Goal: Contribute content

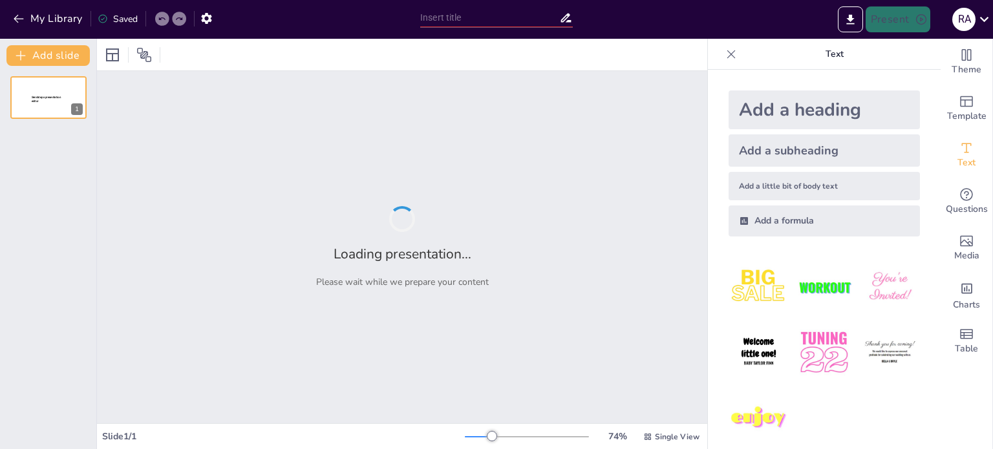
type input "Métodos Innovadores para la Enseñanza [PERSON_NAME]"
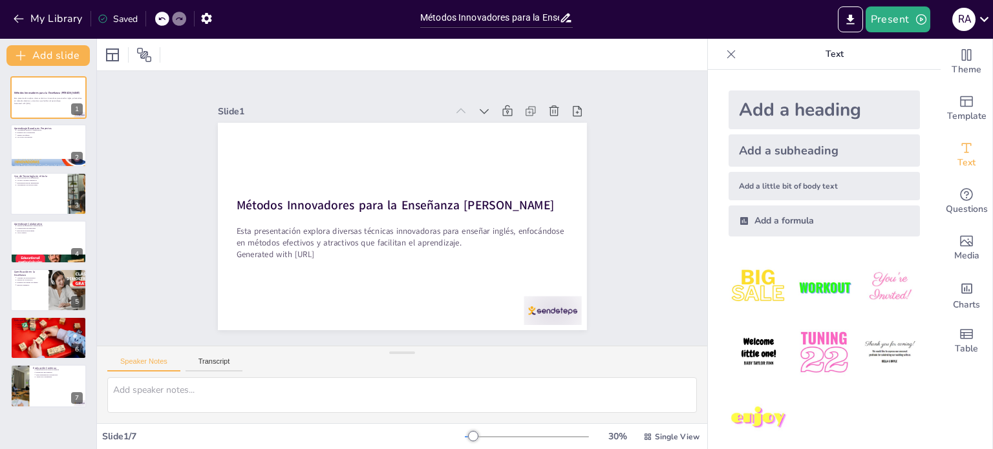
click at [500, 153] on div "Add a subheading" at bounding box center [823, 150] width 191 height 32
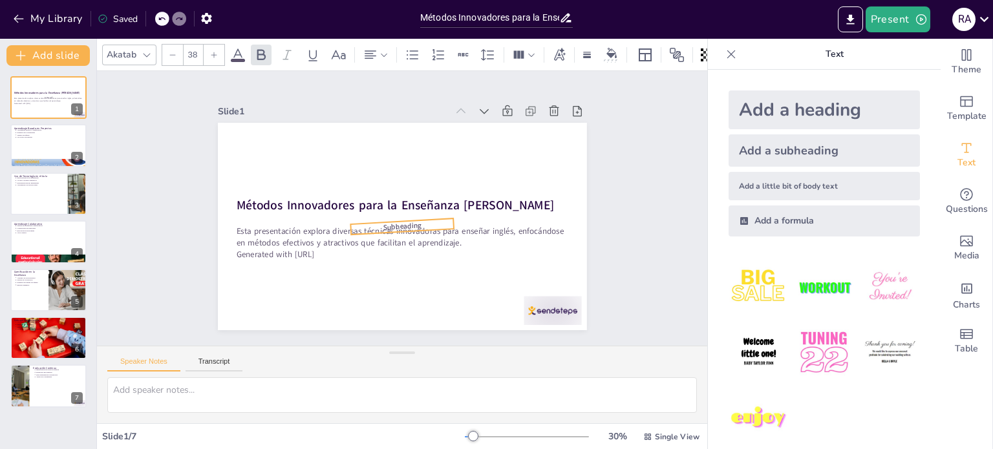
drag, startPoint x: 393, startPoint y: 251, endPoint x: 397, endPoint y: 313, distance: 62.2
click at [397, 313] on div "Métodos Innovadores para la Enseñanza [PERSON_NAME] Esta presentación explora d…" at bounding box center [400, 226] width 388 height 245
drag, startPoint x: 397, startPoint y: 227, endPoint x: 406, endPoint y: 302, distance: 75.5
click at [406, 302] on div "Métodos Innovadores para la Enseñanza [PERSON_NAME] Esta presentación explora d…" at bounding box center [400, 226] width 388 height 245
click at [368, 193] on icon at bounding box center [370, 193] width 5 height 5
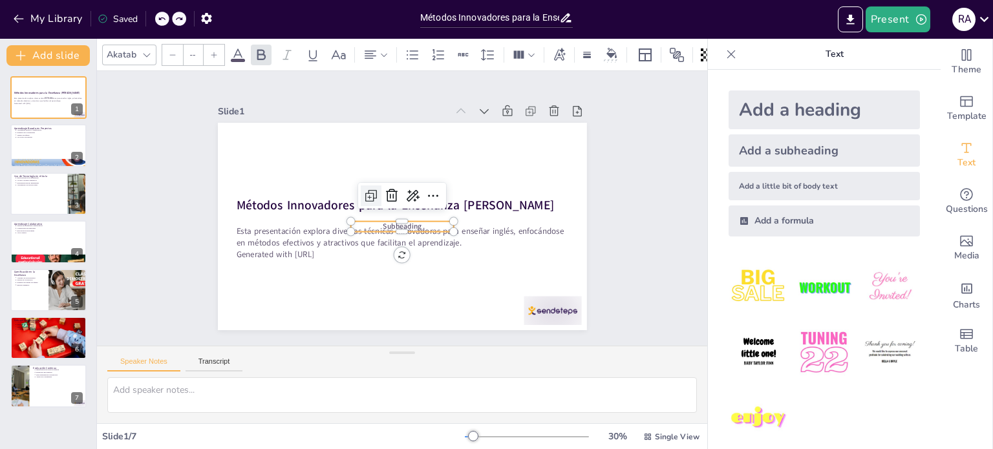
type input "38"
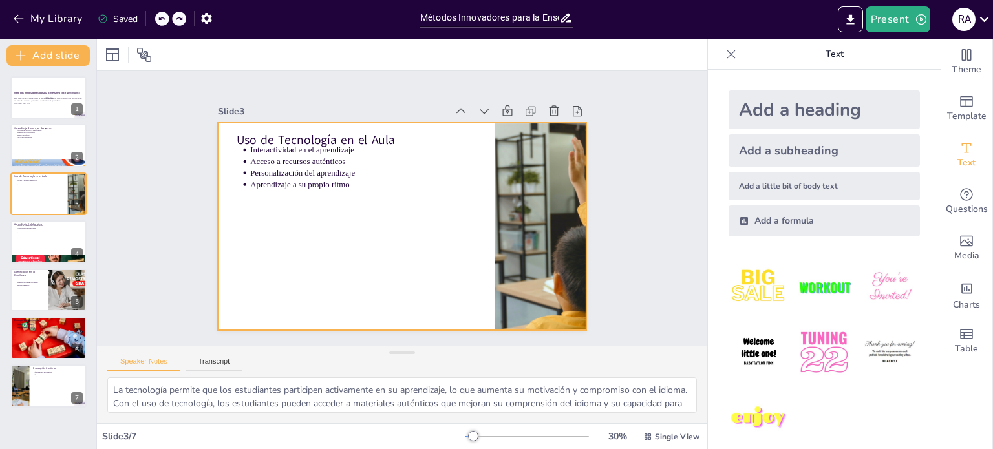
type textarea "El aprendizaje basado en proyectos permite a los estudiantes aplicar sus conoci…"
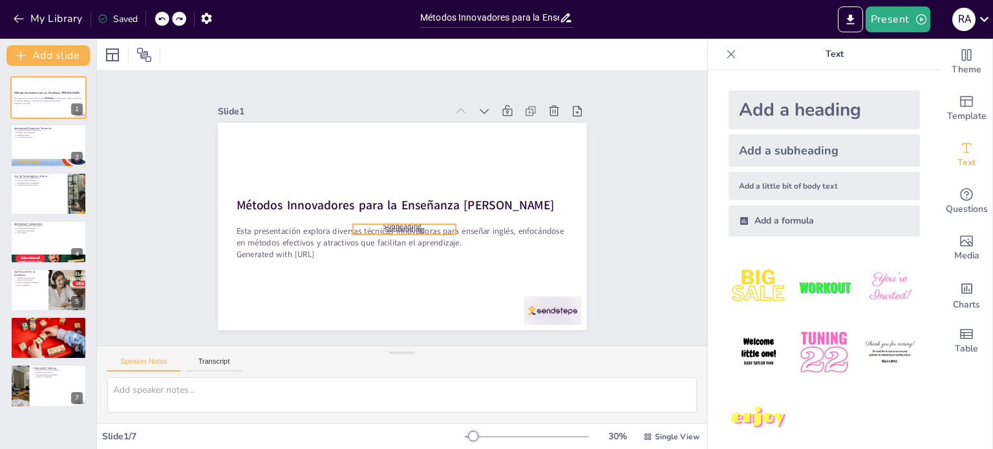
click at [411, 228] on span "Subheading" at bounding box center [399, 229] width 40 height 18
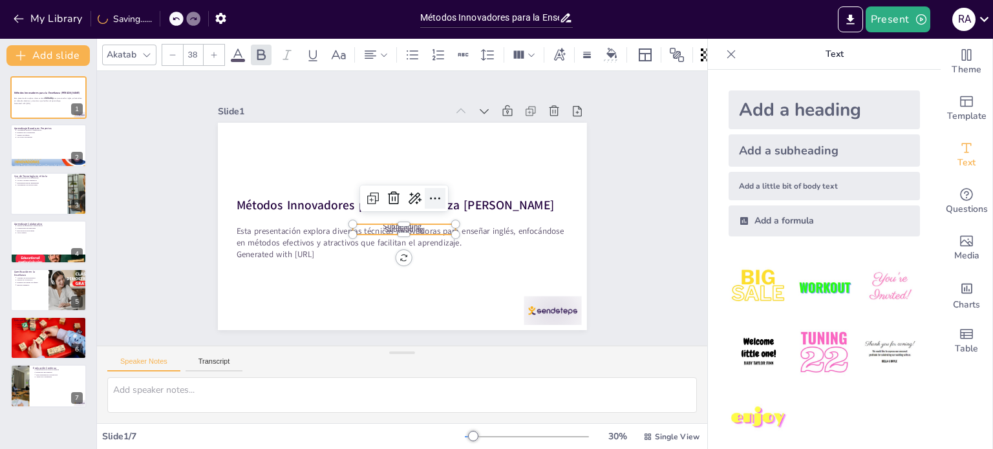
click at [427, 199] on icon at bounding box center [436, 208] width 19 height 19
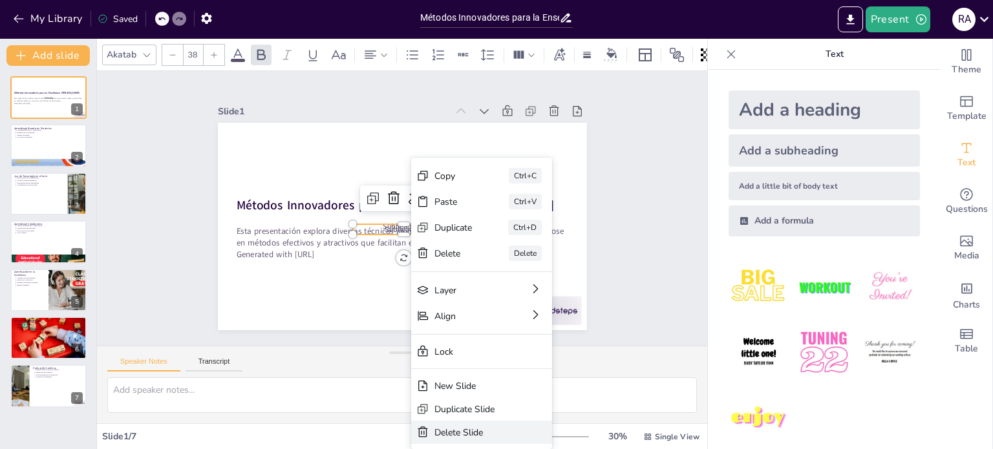
type textarea "El aprendizaje basado en proyectos permite a los estudiantes aplicar sus conoci…"
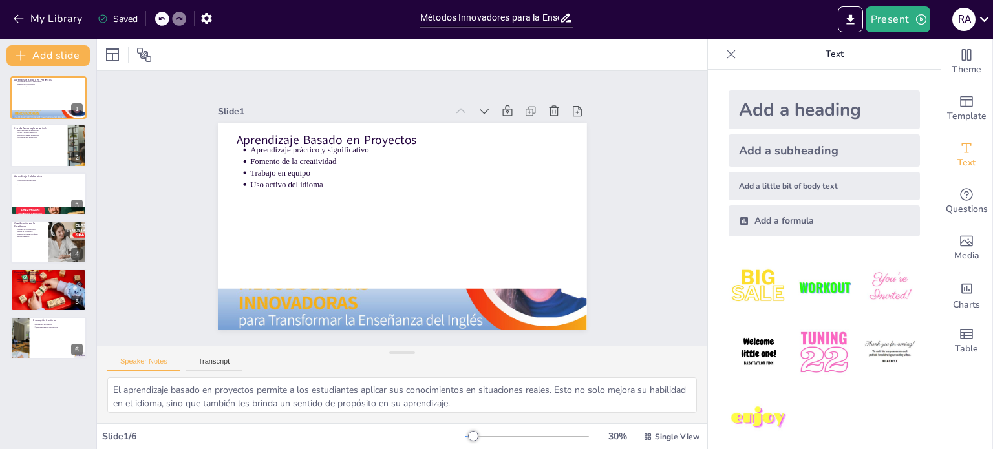
click at [168, 18] on div at bounding box center [162, 19] width 14 height 14
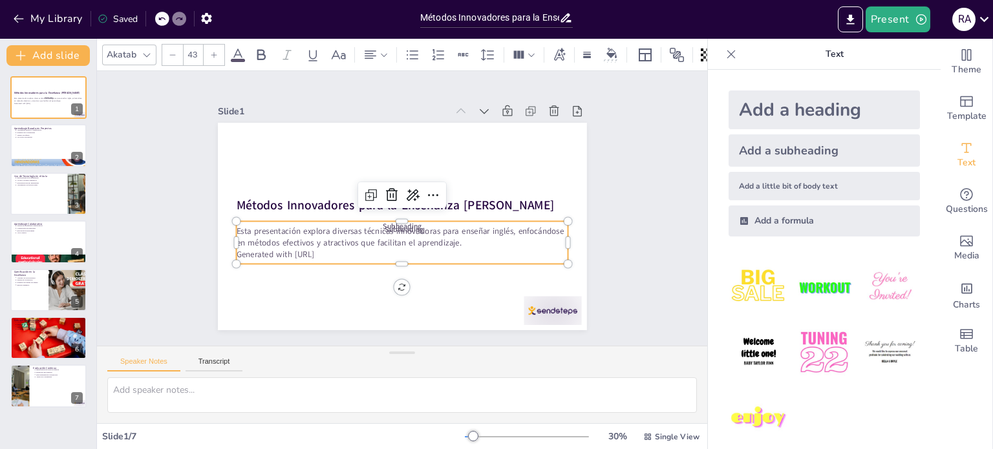
click at [385, 230] on p "Esta presentación explora diversas técnicas innovadoras para enseñar inglés, en…" at bounding box center [399, 237] width 333 height 58
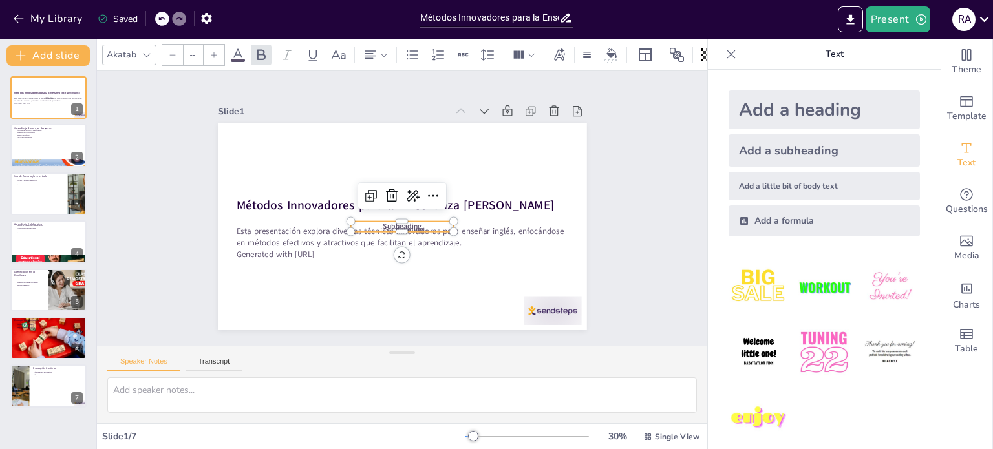
type input "38"
click at [386, 219] on span "Subheading" at bounding box center [400, 226] width 39 height 14
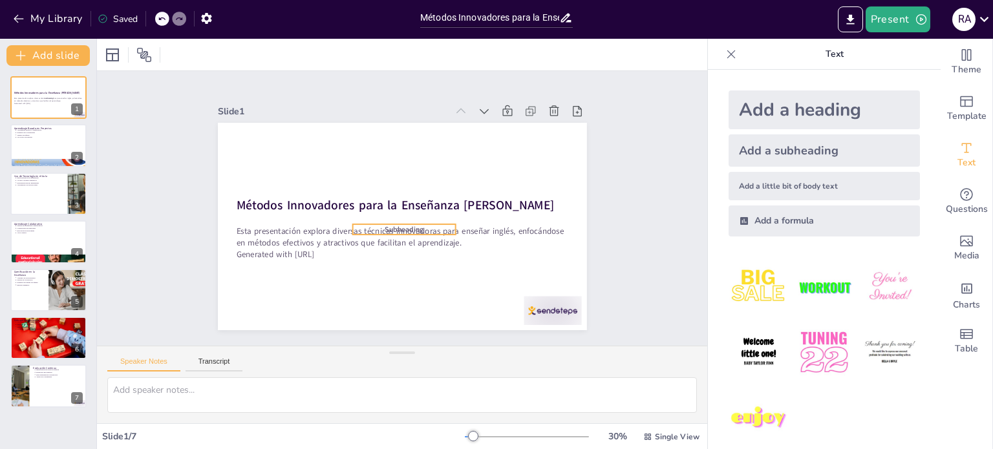
click at [408, 224] on span "Subheading" at bounding box center [404, 229] width 39 height 10
